Goal: Transaction & Acquisition: Purchase product/service

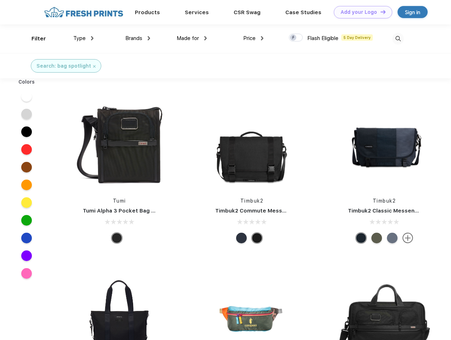
scroll to position [0, 0]
click at [360, 12] on link "Add your Logo Design Tool" at bounding box center [363, 12] width 58 height 12
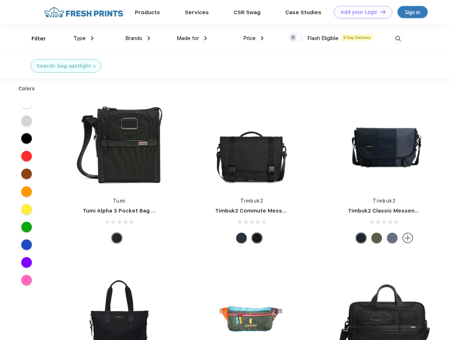
click at [0, 0] on div "Design Tool" at bounding box center [0, 0] width 0 height 0
click at [380, 12] on link "Add your Logo Design Tool" at bounding box center [363, 12] width 58 height 12
click at [34, 39] on div "Filter" at bounding box center [39, 39] width 15 height 8
click at [84, 38] on span "Type" at bounding box center [79, 38] width 12 height 6
click at [138, 38] on span "Brands" at bounding box center [133, 38] width 17 height 6
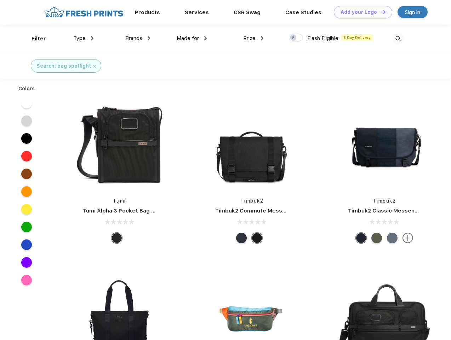
click at [192, 38] on span "Made for" at bounding box center [188, 38] width 22 height 6
click at [254, 38] on span "Price" at bounding box center [249, 38] width 12 height 6
click at [296, 38] on div at bounding box center [296, 38] width 14 height 8
click at [294, 38] on input "checkbox" at bounding box center [291, 35] width 5 height 5
click at [398, 39] on img at bounding box center [398, 39] width 12 height 12
